Goal: Task Accomplishment & Management: Complete application form

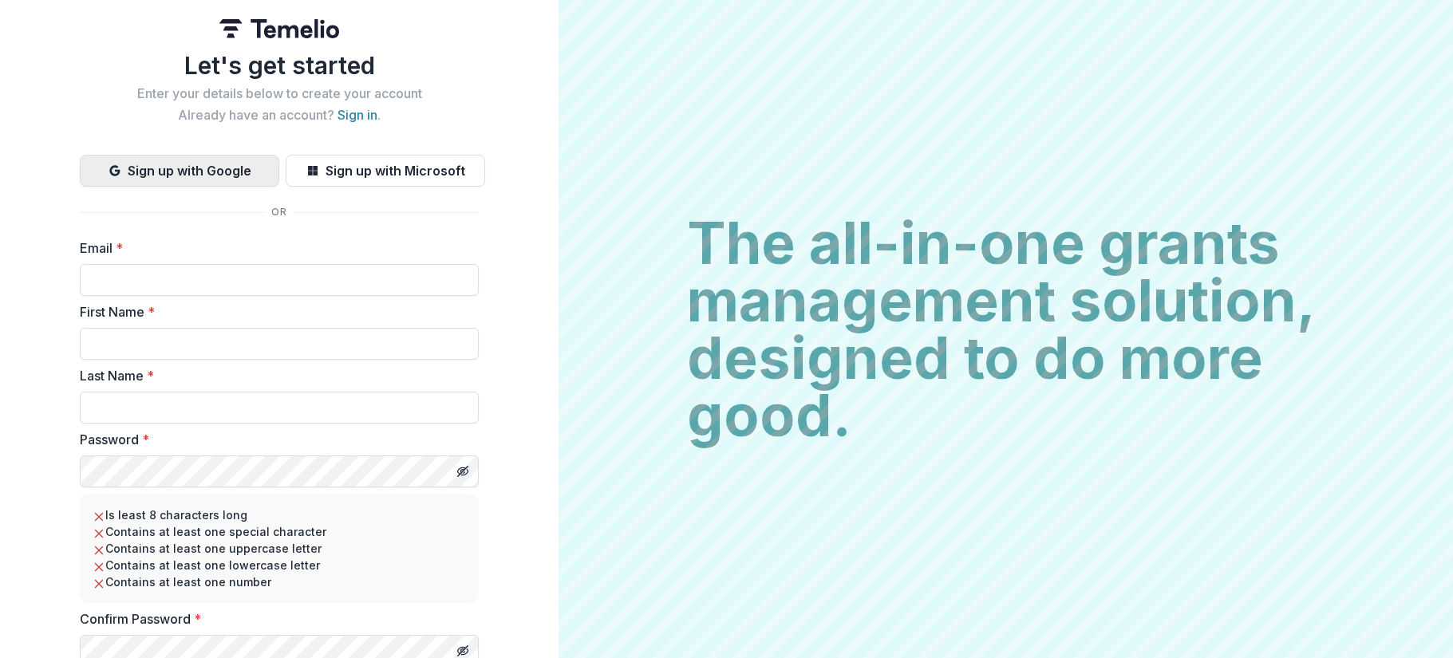
click at [176, 170] on button "Sign up with Google" at bounding box center [179, 171] width 199 height 32
click at [183, 175] on button "Sign up with Google" at bounding box center [179, 171] width 199 height 32
